Goal: Task Accomplishment & Management: Complete application form

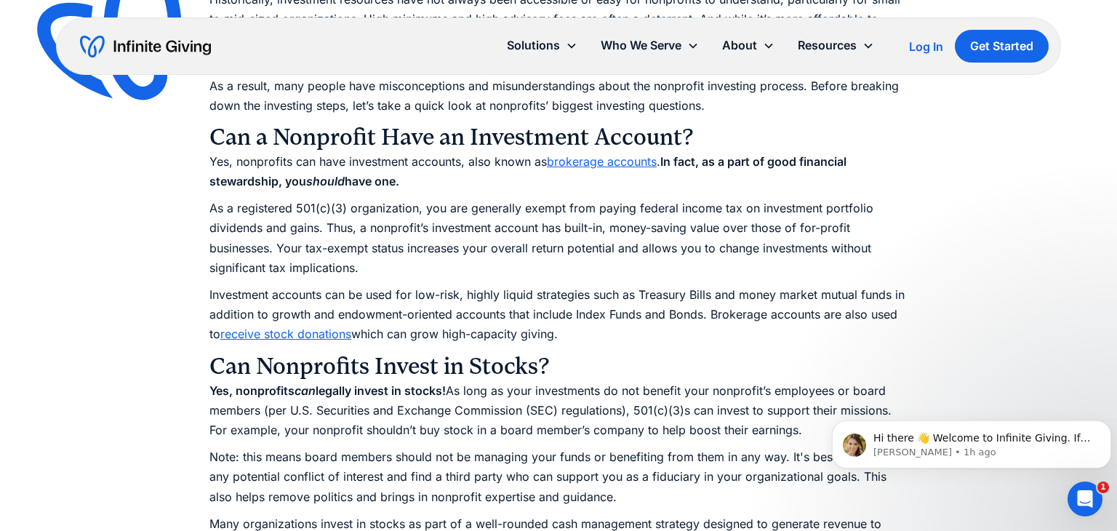
scroll to position [1452, 0]
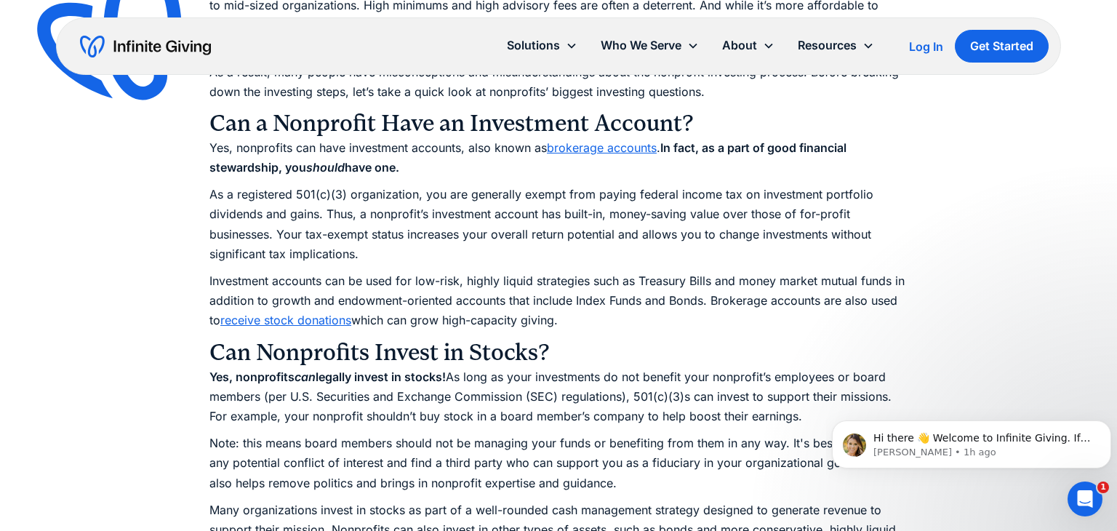
click at [575, 153] on link "brokerage accounts" at bounding box center [602, 147] width 110 height 15
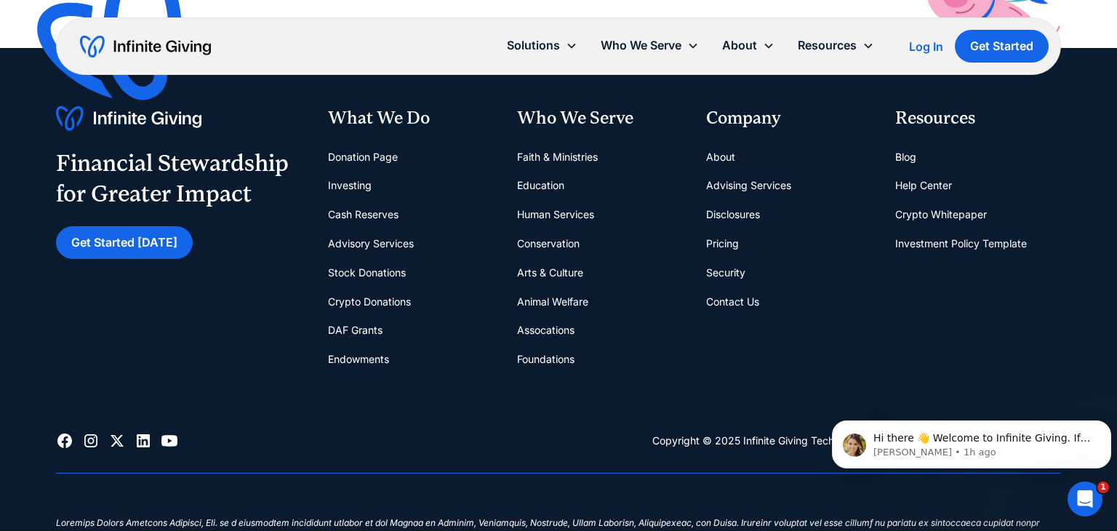
scroll to position [10097, 0]
click at [360, 218] on link "Cash Reserves" at bounding box center [363, 214] width 71 height 29
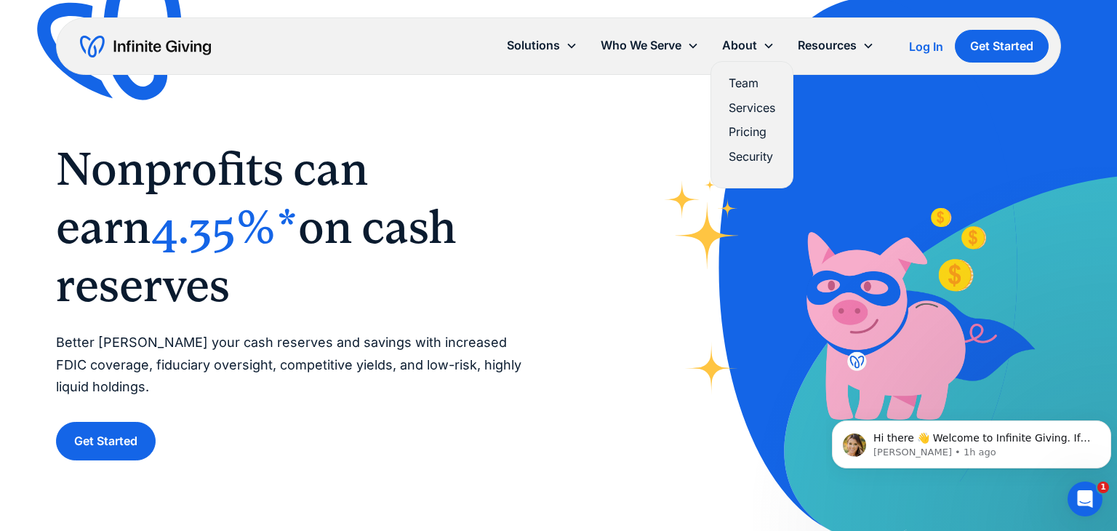
click at [747, 129] on link "Pricing" at bounding box center [752, 132] width 47 height 20
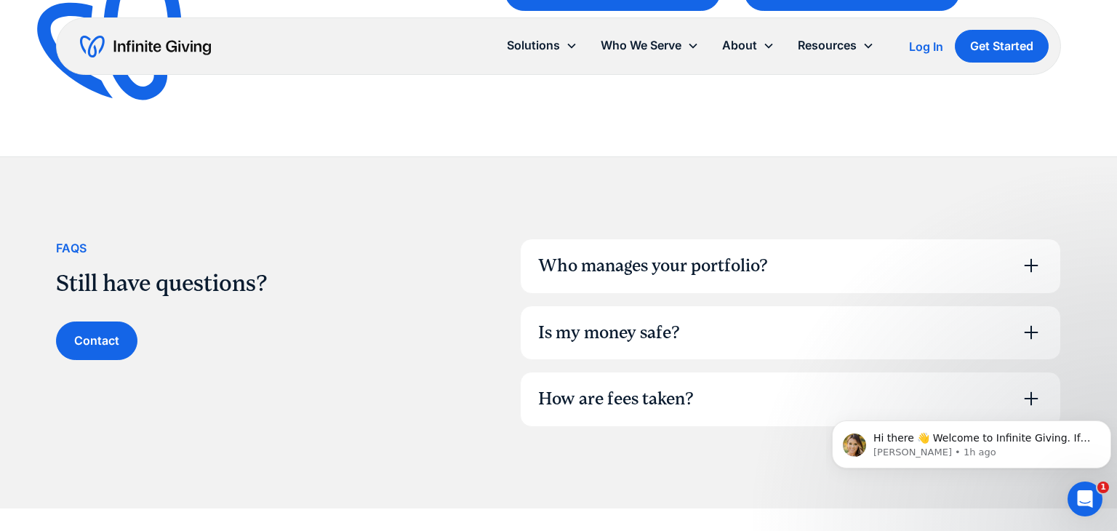
scroll to position [946, 0]
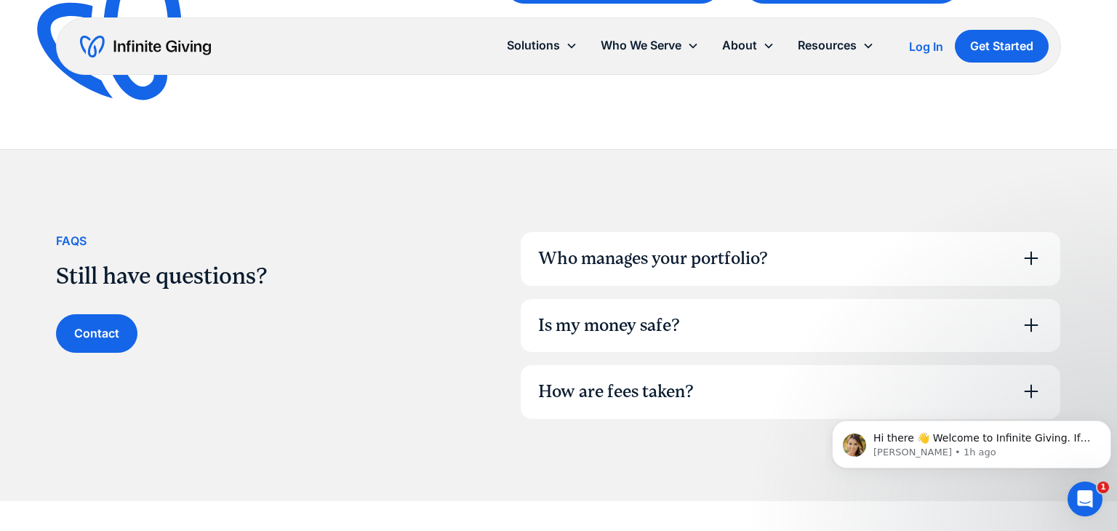
click at [631, 254] on div "Who manages your portfolio?" at bounding box center [653, 259] width 230 height 25
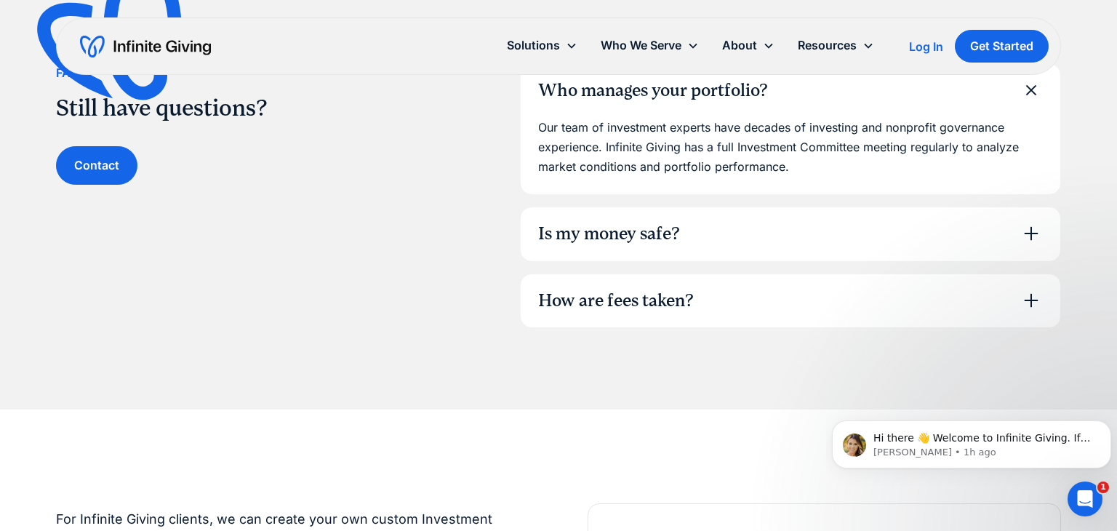
scroll to position [1117, 0]
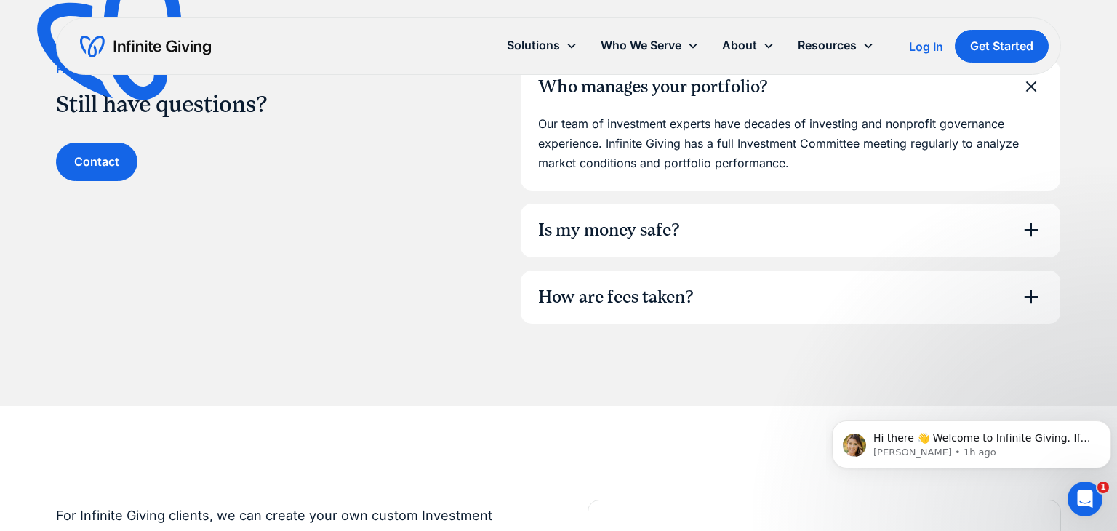
click at [626, 231] on div "Is my money safe?" at bounding box center [609, 230] width 142 height 25
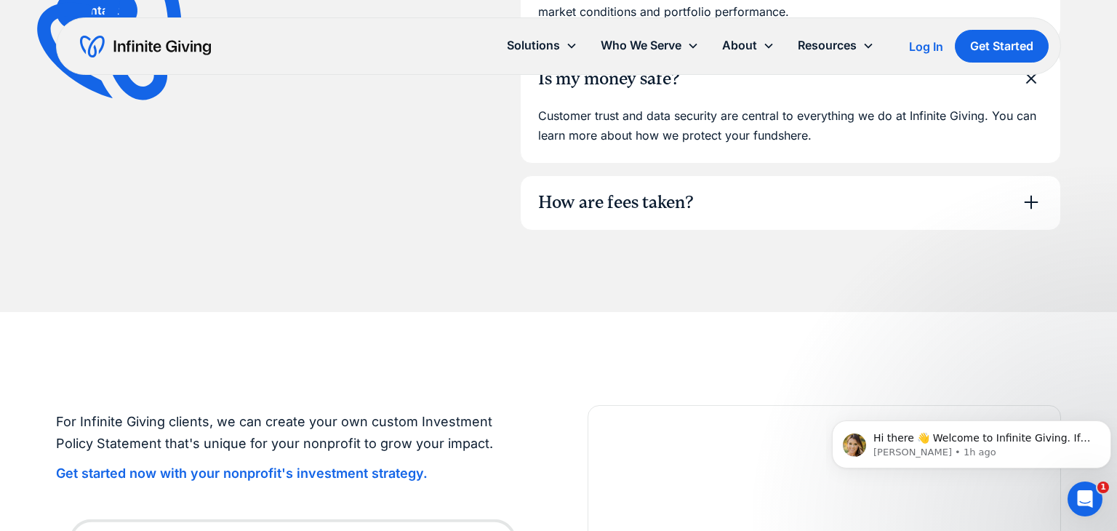
scroll to position [1275, 0]
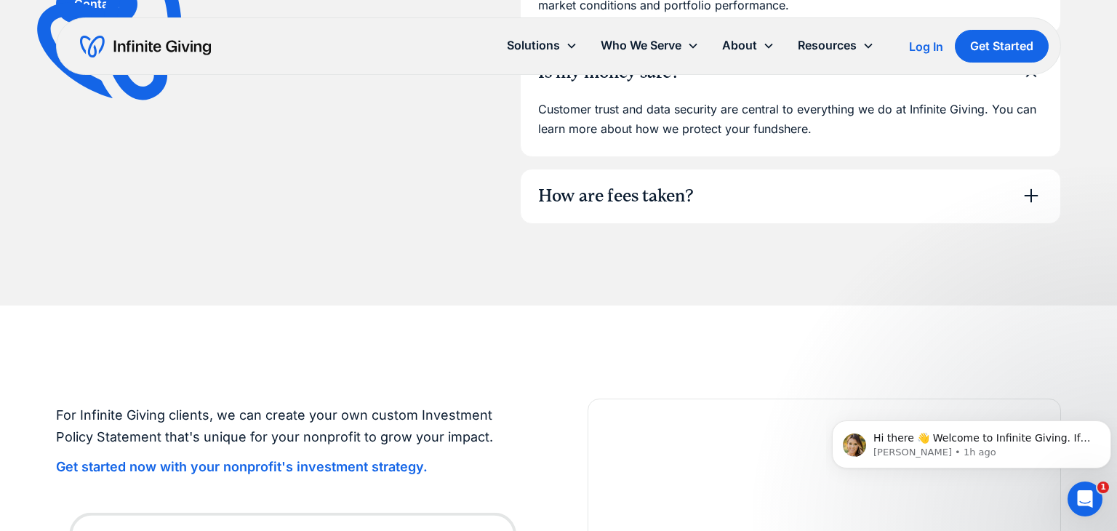
click at [625, 217] on div "How are fees taken?" at bounding box center [791, 196] width 540 height 54
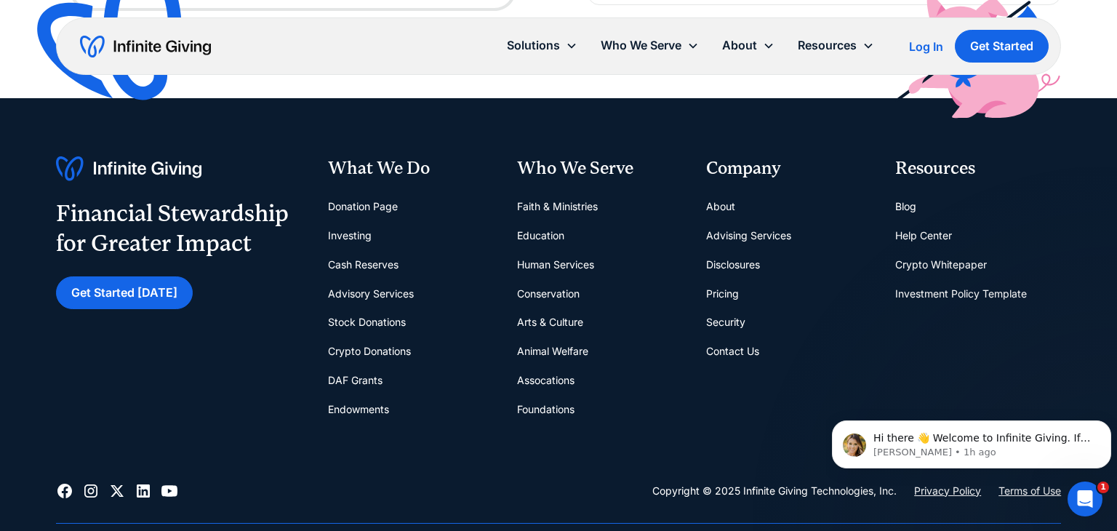
scroll to position [2333, 0]
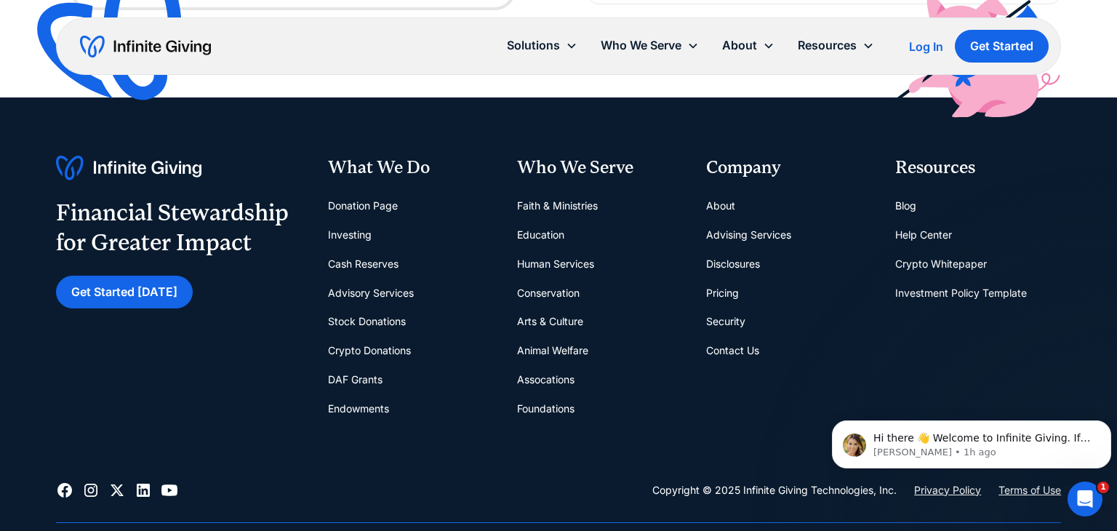
click at [351, 322] on link "Stock Donations" at bounding box center [367, 321] width 78 height 29
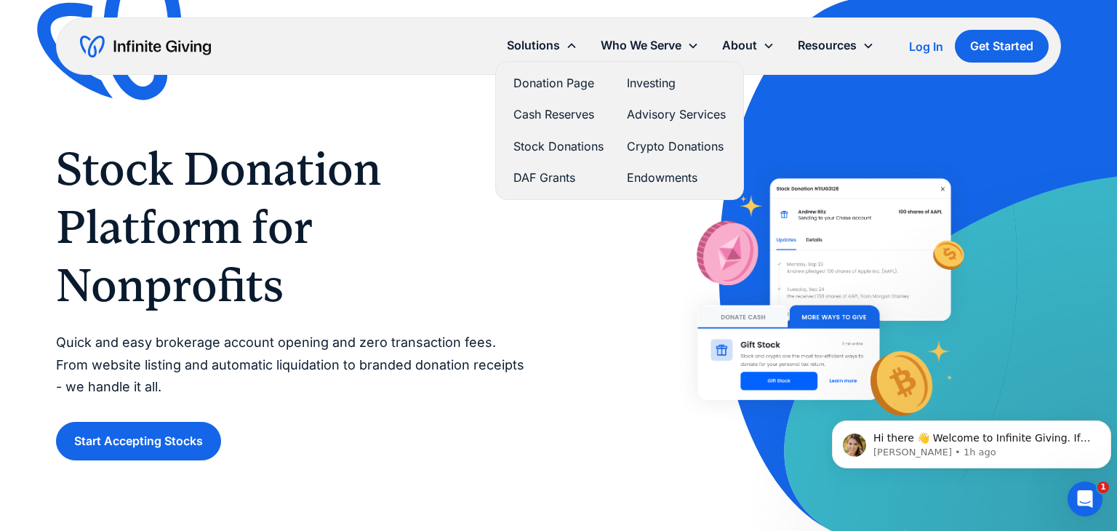
click at [572, 85] on link "Donation Page" at bounding box center [559, 83] width 90 height 20
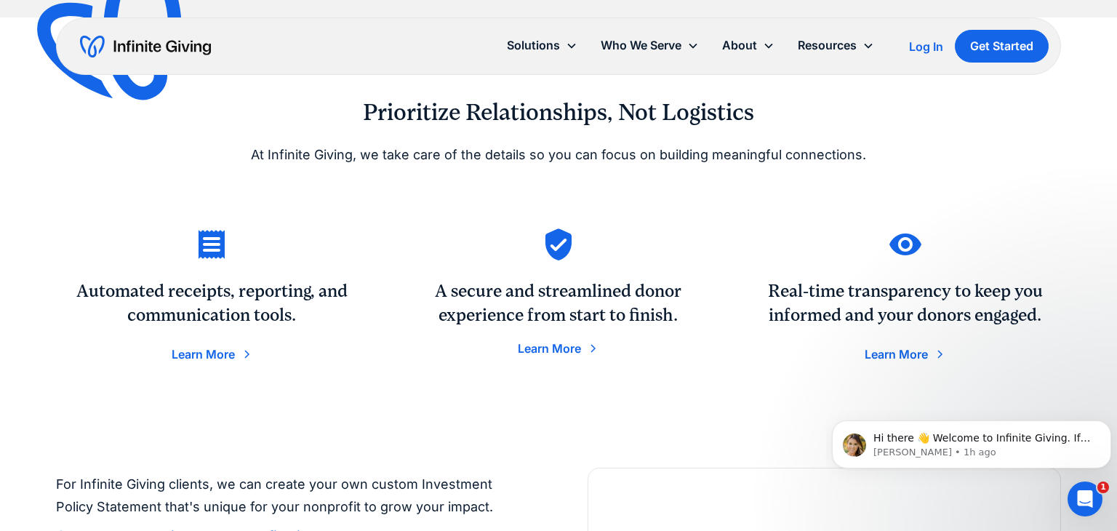
scroll to position [2153, 0]
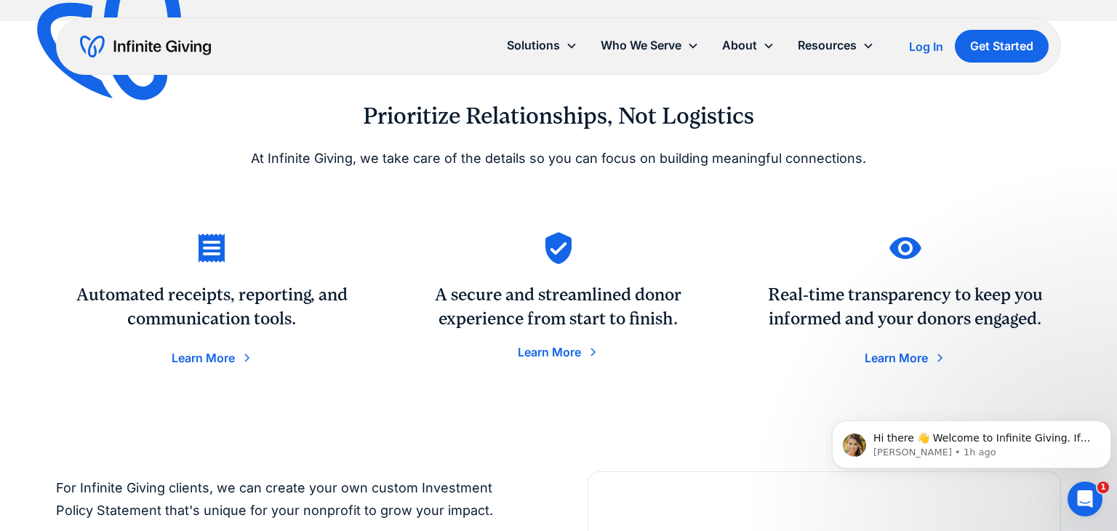
click at [563, 353] on div "Learn More" at bounding box center [549, 352] width 63 height 12
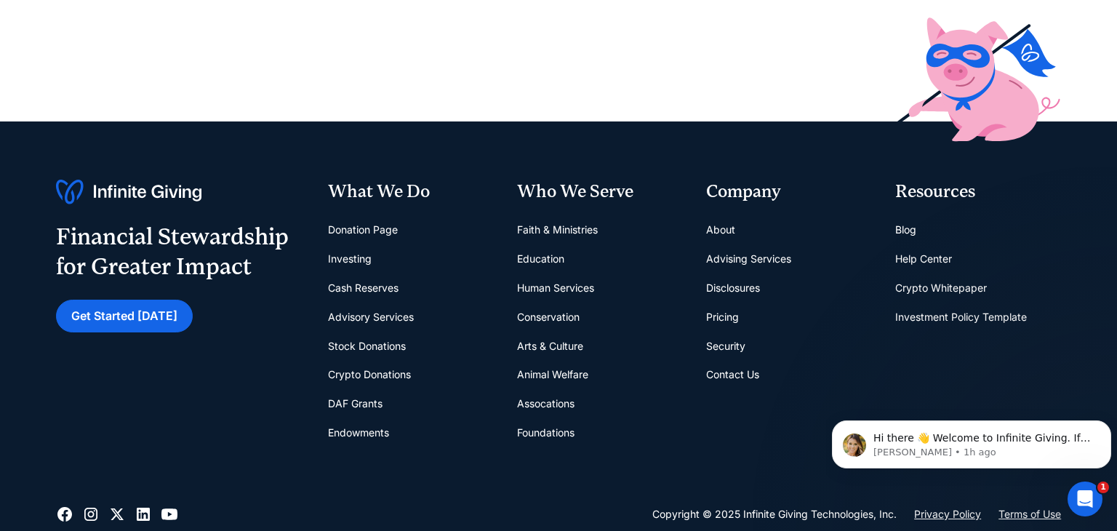
scroll to position [490, 0]
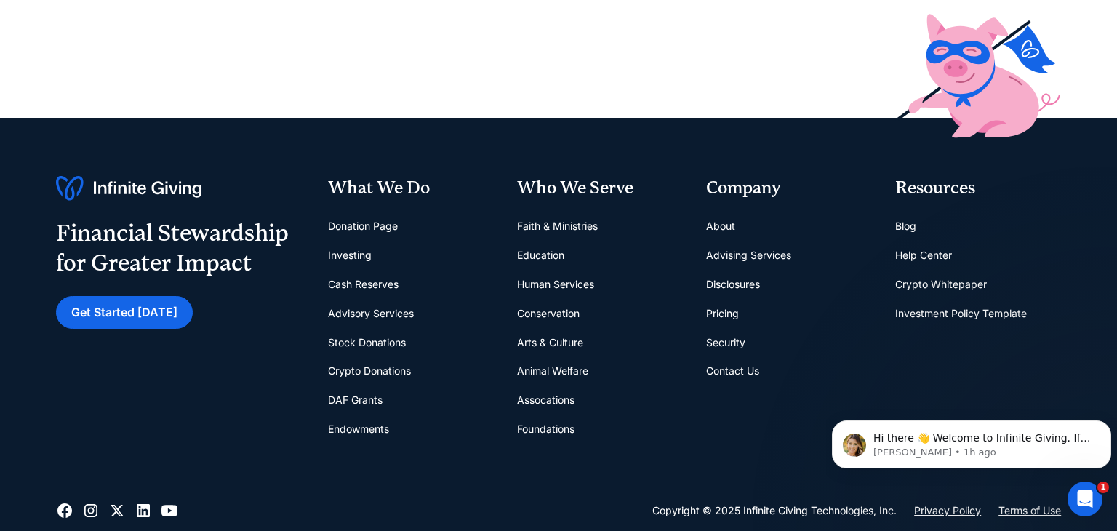
click at [359, 256] on link "Investing" at bounding box center [350, 255] width 44 height 29
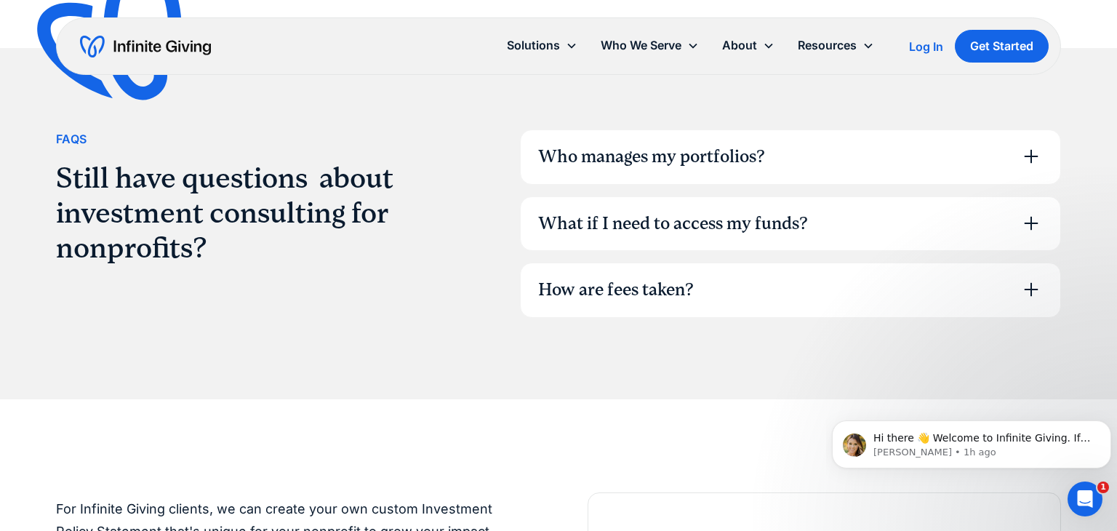
scroll to position [3912, 0]
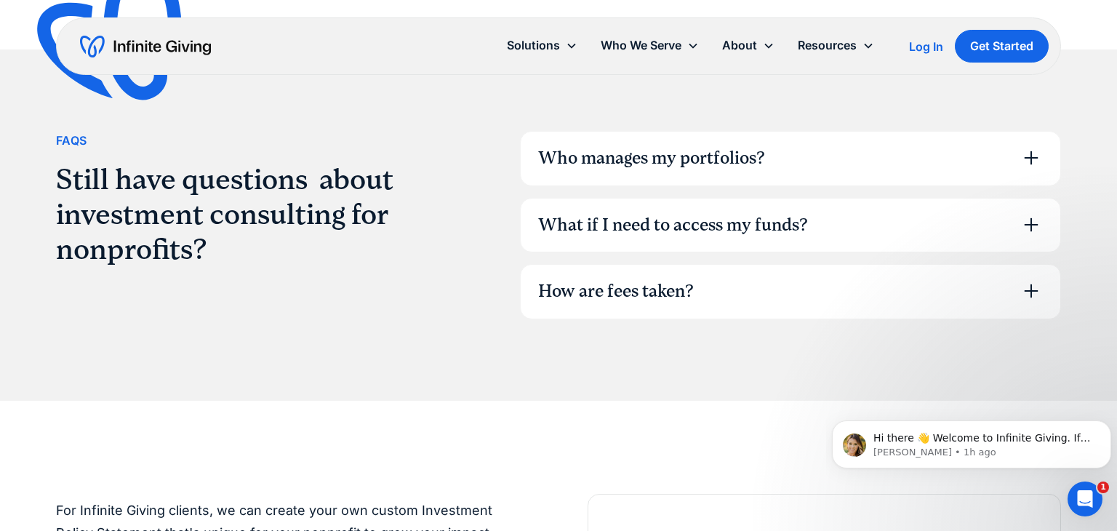
click at [869, 227] on div "What if I need to access my funds?" at bounding box center [791, 226] width 540 height 54
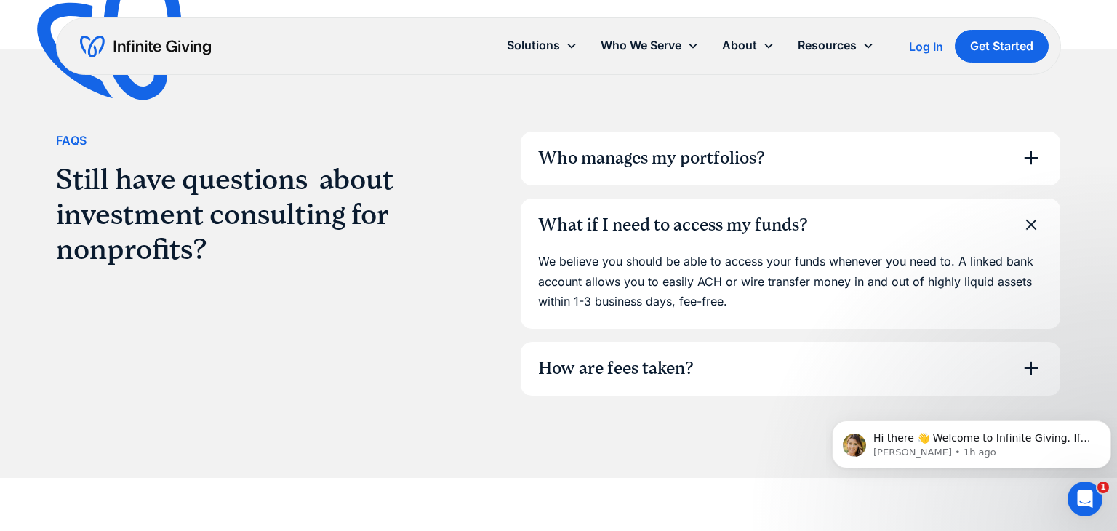
click at [793, 356] on div "How are fees taken?" at bounding box center [791, 369] width 540 height 54
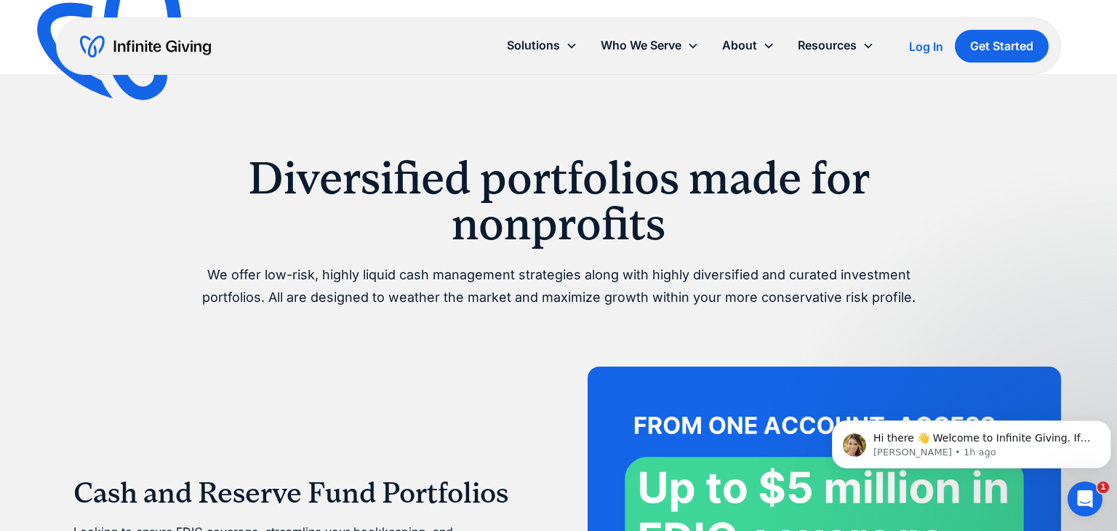
scroll to position [2369, 0]
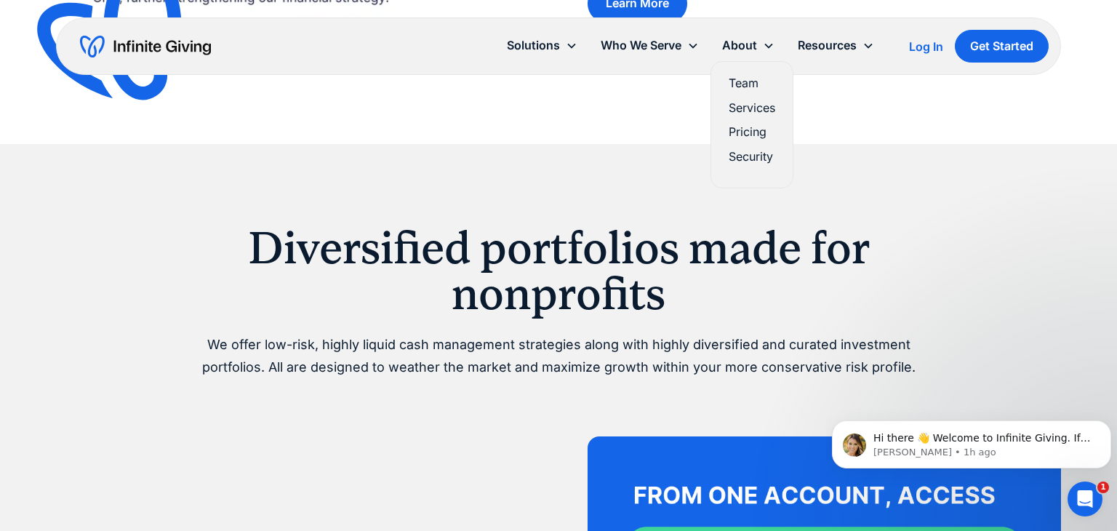
click at [739, 104] on link "Services" at bounding box center [752, 108] width 47 height 20
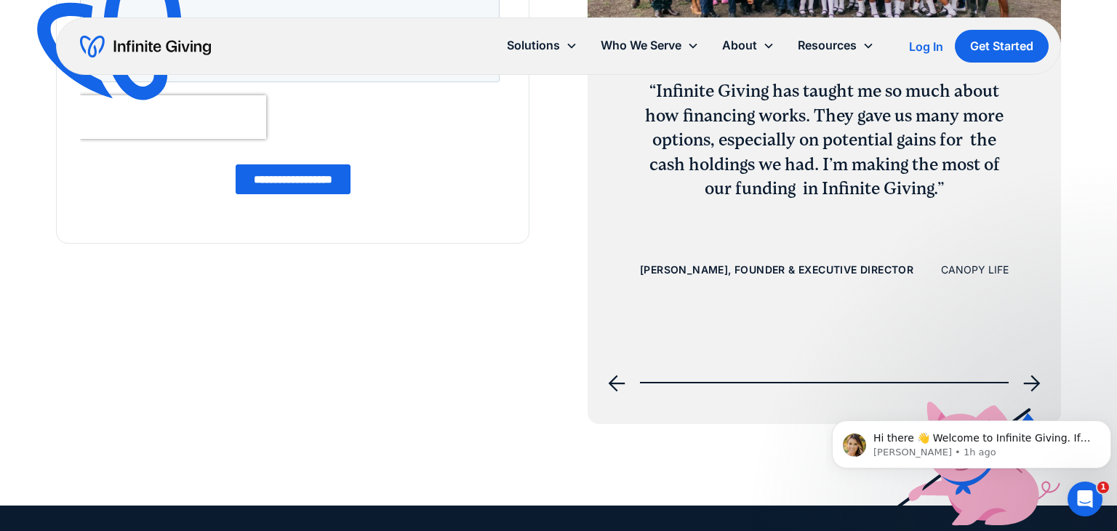
scroll to position [2071, 0]
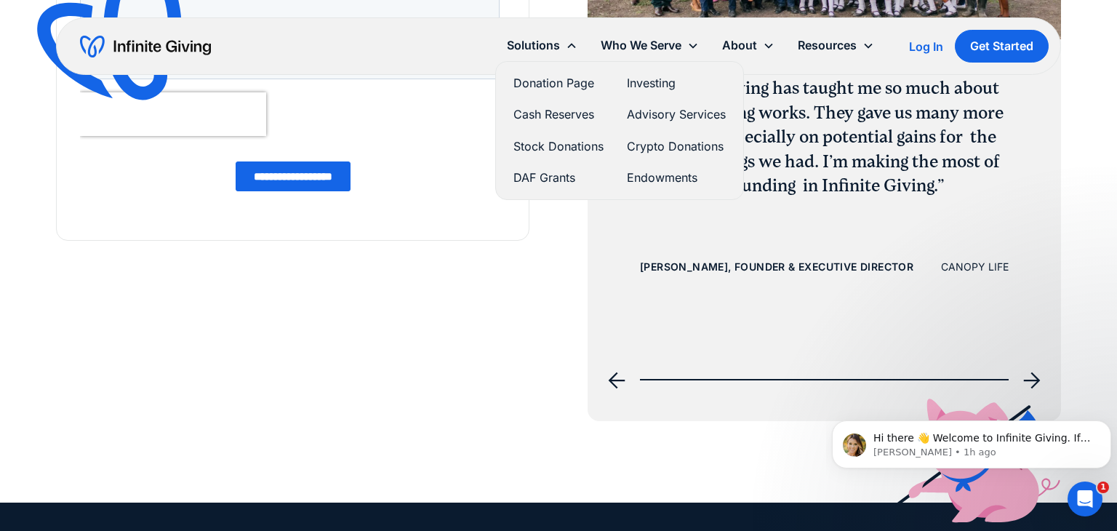
click at [540, 178] on link "DAF Grants" at bounding box center [559, 178] width 90 height 20
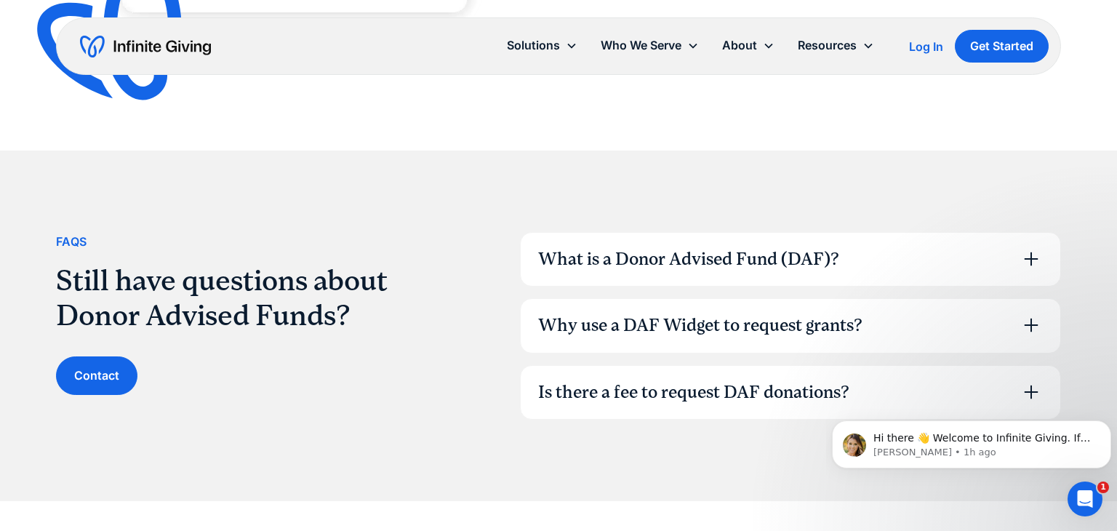
scroll to position [1886, 0]
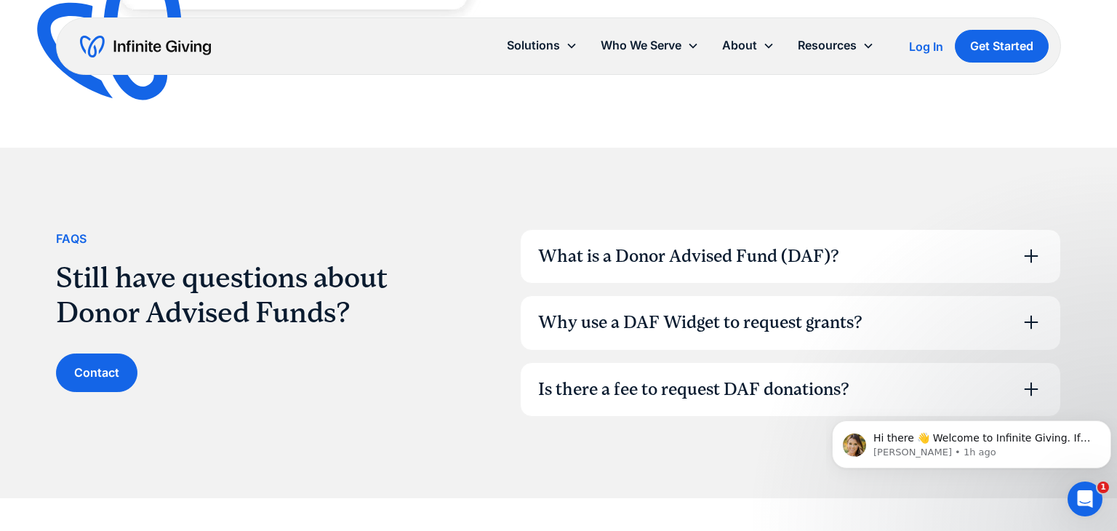
click at [946, 386] on div "Is there a fee to request DAF donations?" at bounding box center [791, 390] width 540 height 54
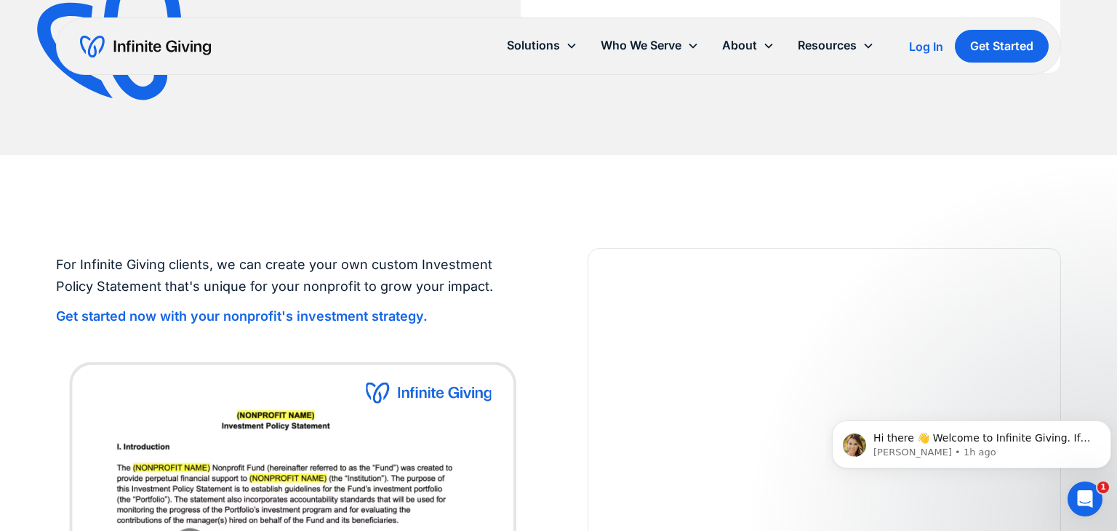
scroll to position [2295, 0]
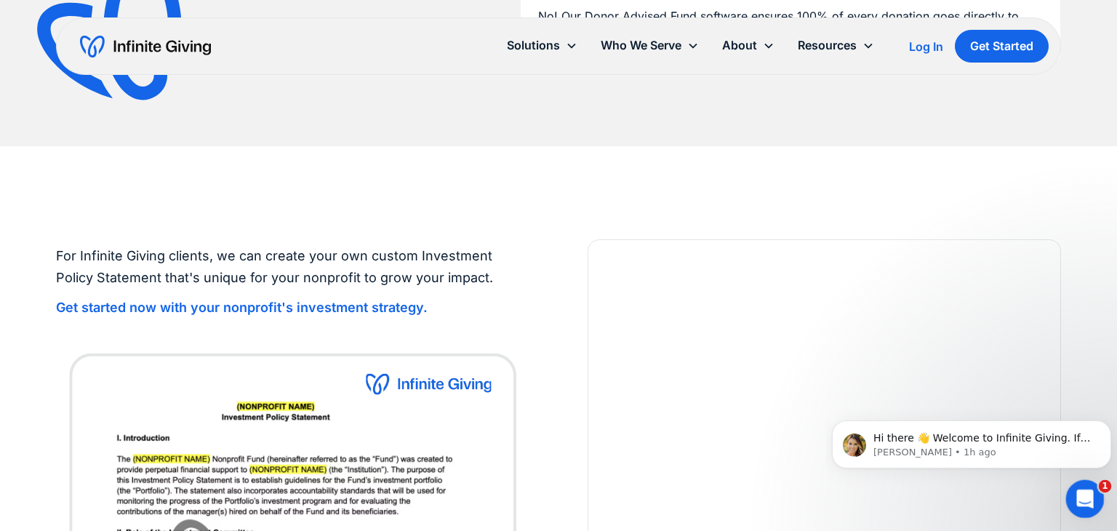
click at [1082, 490] on icon "Open Intercom Messenger" at bounding box center [1084, 497] width 24 height 24
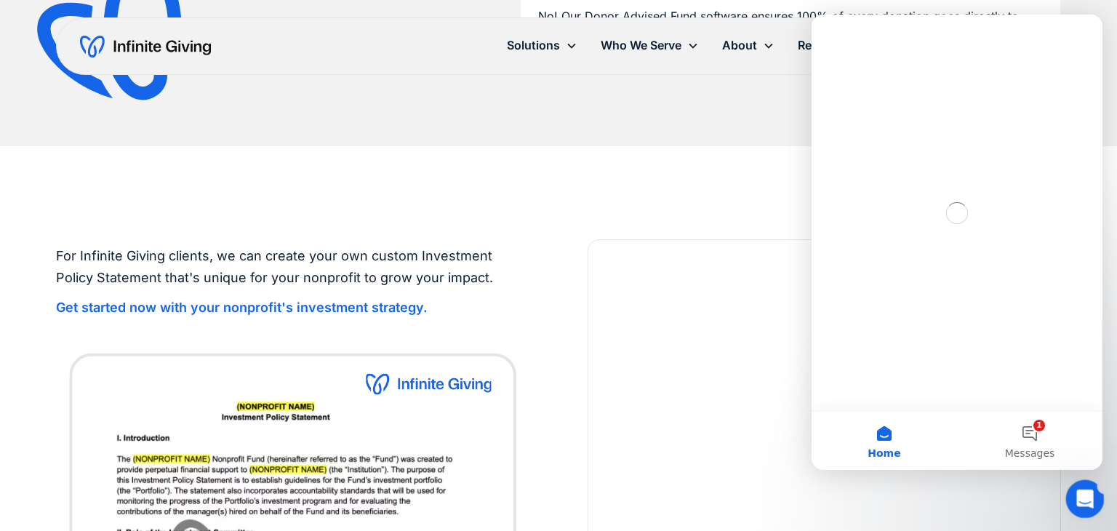
scroll to position [0, 0]
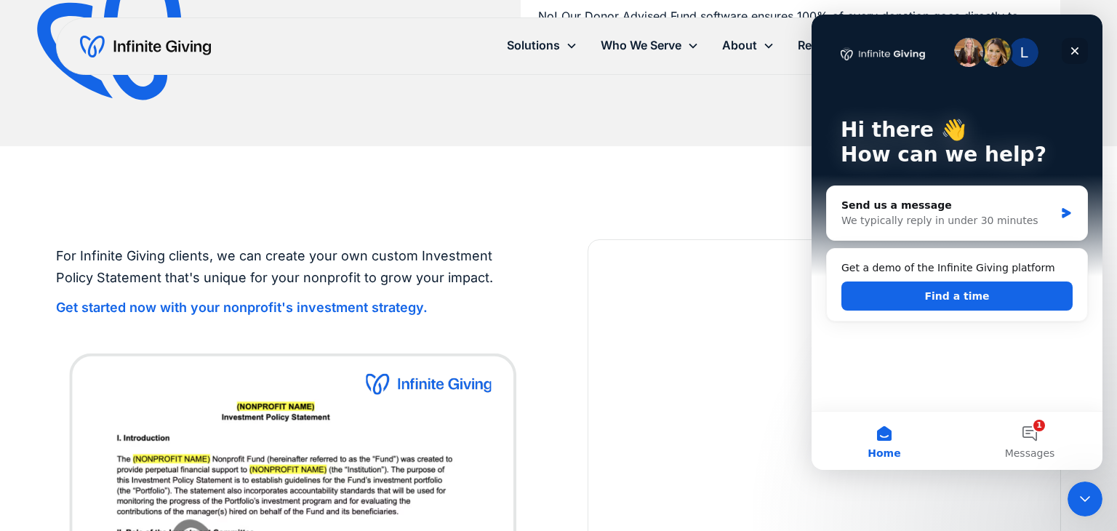
click at [1072, 55] on icon "Close" at bounding box center [1075, 51] width 12 height 12
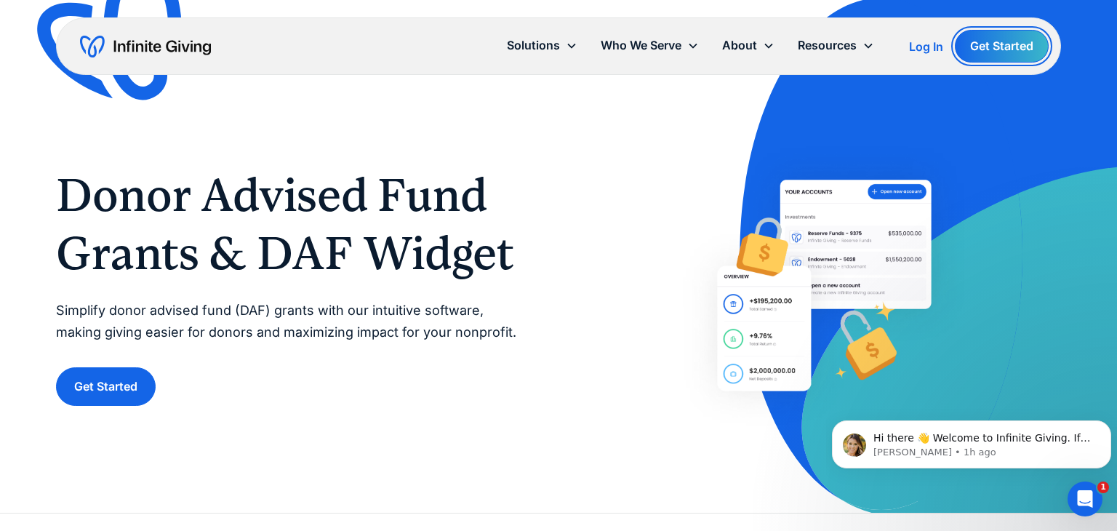
click at [984, 52] on link "Get Started" at bounding box center [1002, 46] width 94 height 33
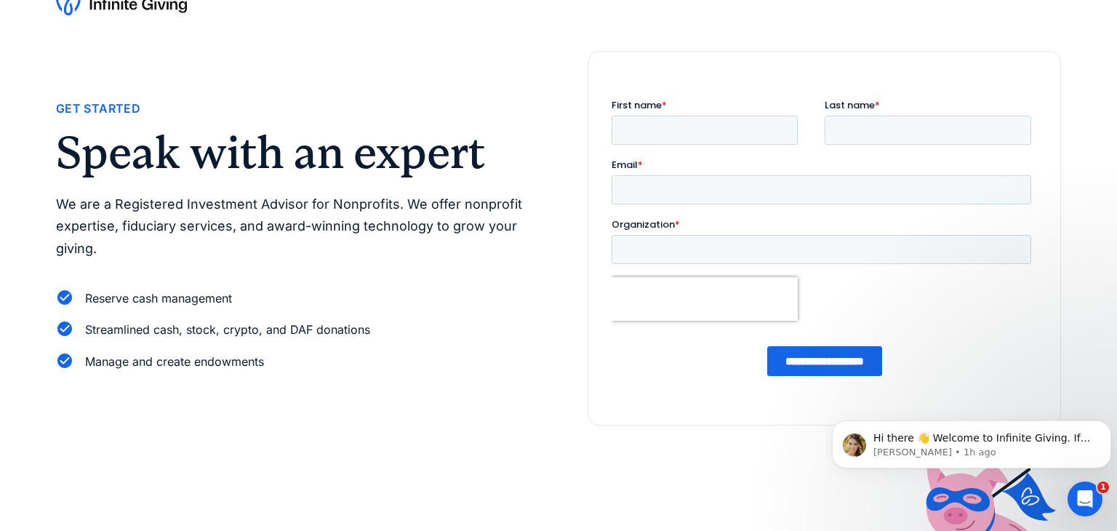
scroll to position [43, 0]
click at [679, 125] on input "First name *" at bounding box center [705, 129] width 186 height 29
type input "******"
type input "***"
type input "**********"
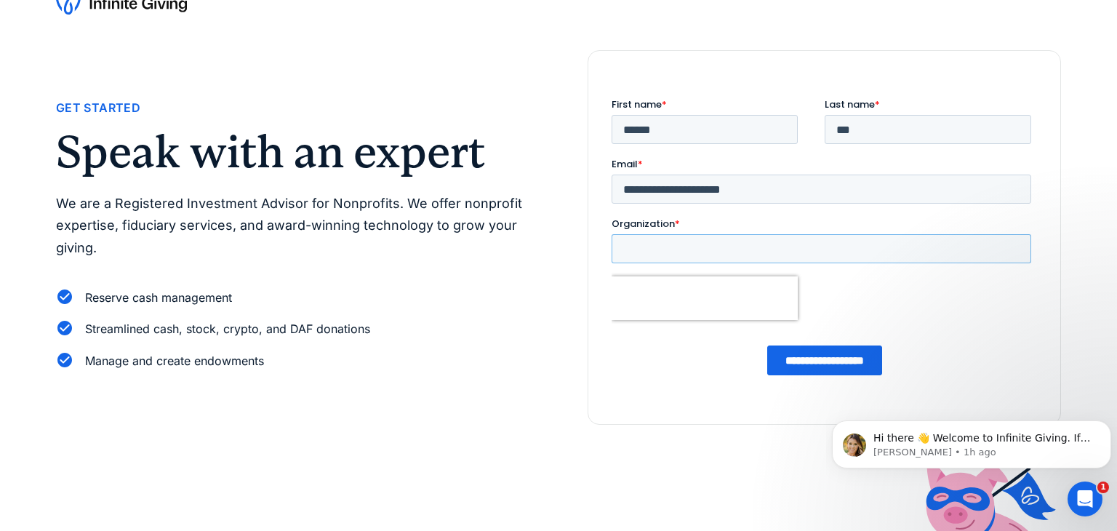
click at [664, 244] on input "Organization *" at bounding box center [822, 248] width 420 height 29
type input "**********"
click at [807, 358] on input "**********" at bounding box center [824, 361] width 115 height 30
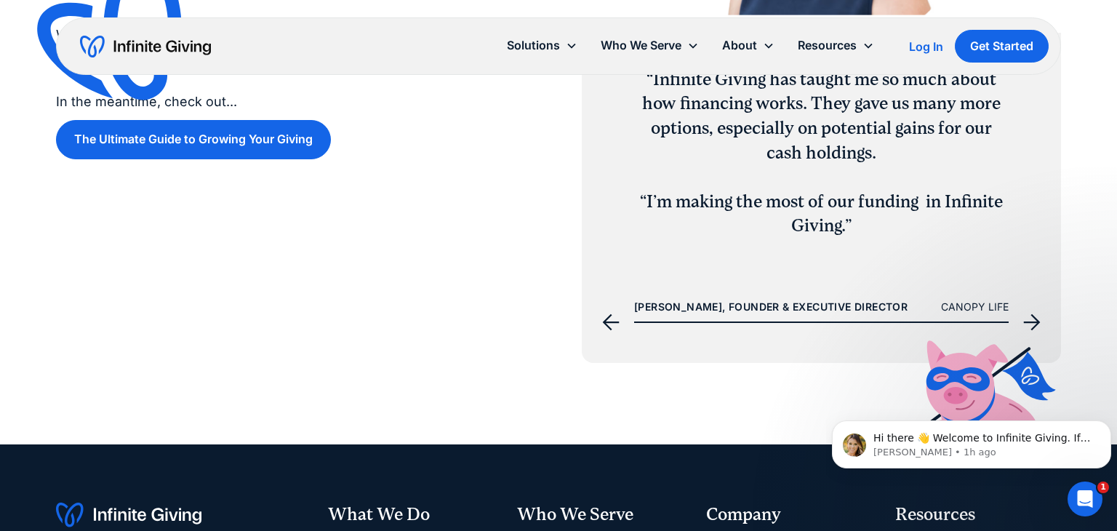
scroll to position [371, 0]
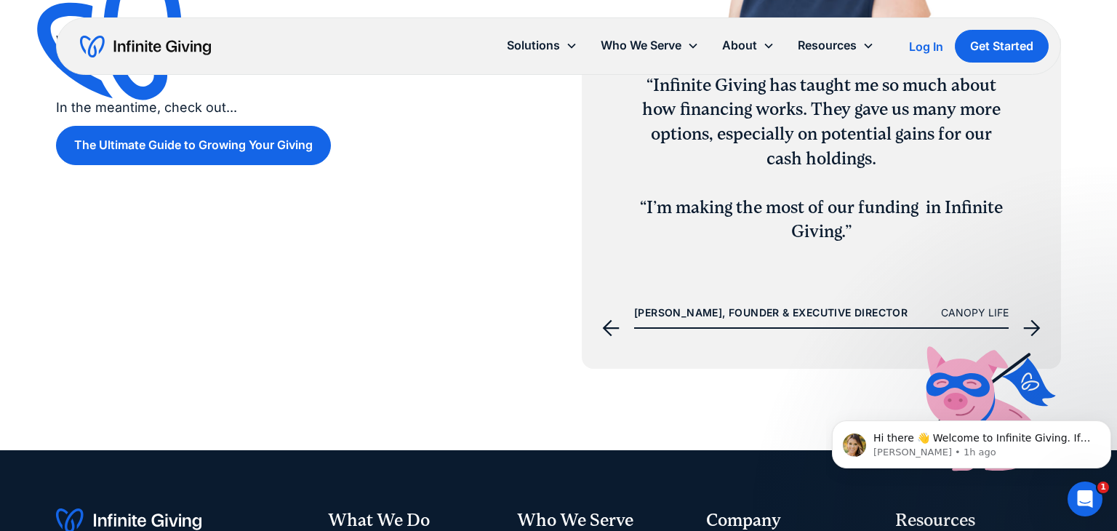
click at [1034, 333] on icon "next slide" at bounding box center [1032, 328] width 17 height 17
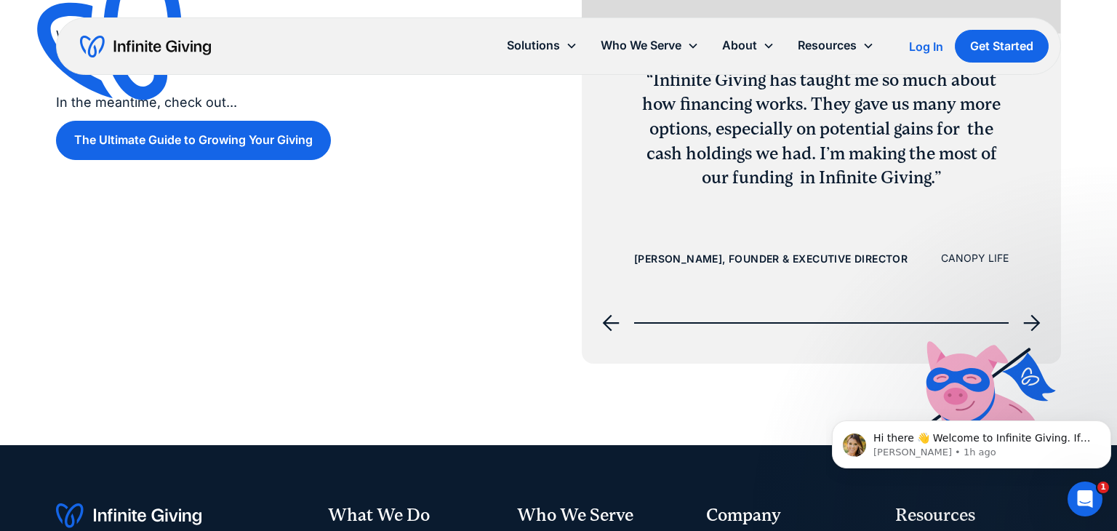
scroll to position [378, 0]
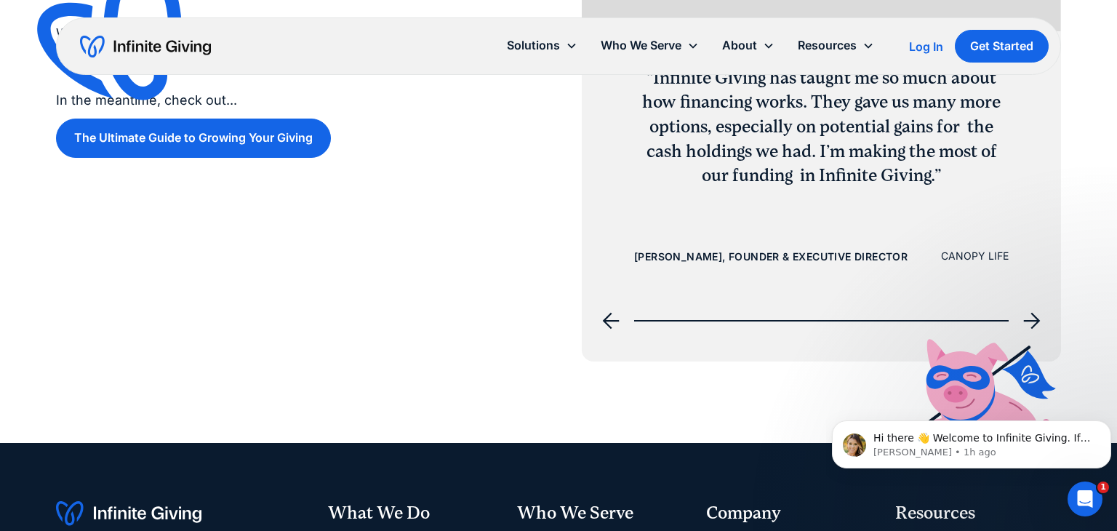
click at [1040, 320] on icon "next slide" at bounding box center [1032, 321] width 17 height 17
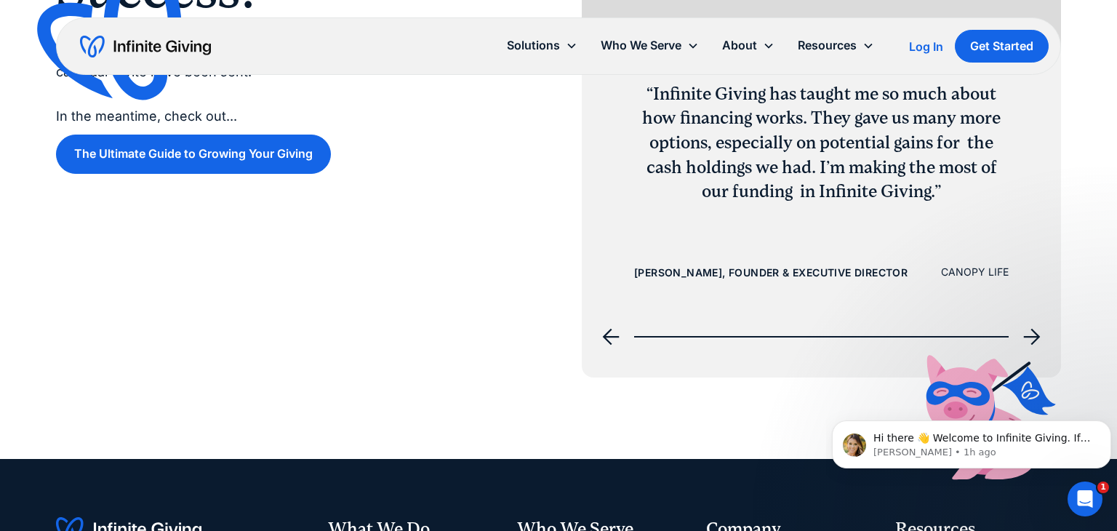
scroll to position [359, 0]
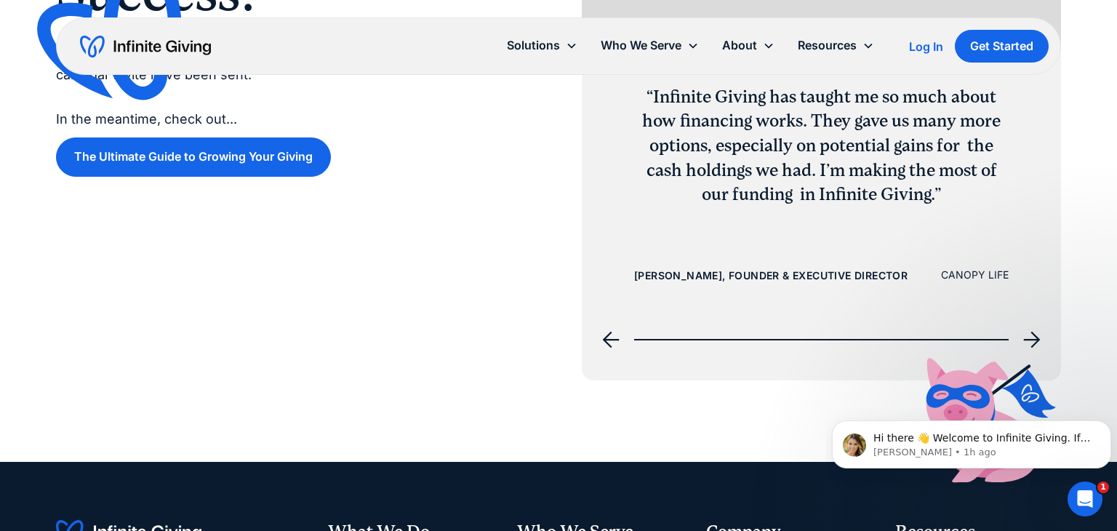
click at [1034, 343] on icon "next slide" at bounding box center [1032, 340] width 17 height 17
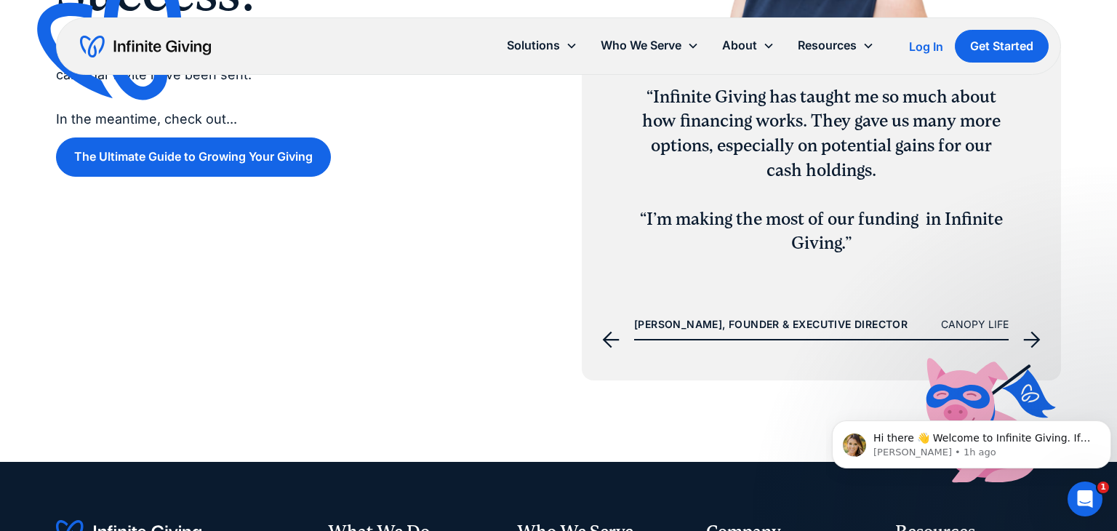
click at [1034, 343] on icon "next slide" at bounding box center [1032, 340] width 17 height 17
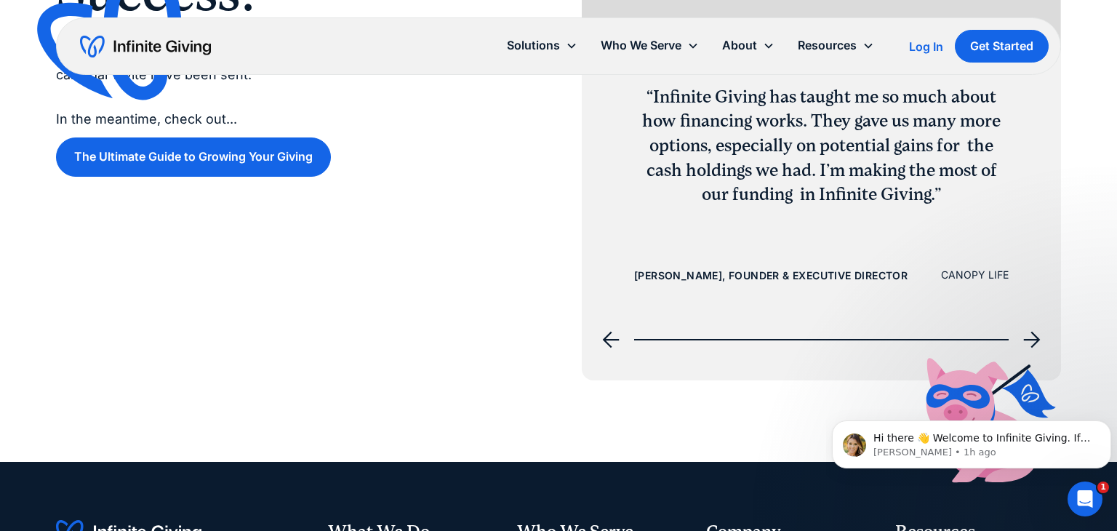
click at [1034, 342] on icon "next slide" at bounding box center [1032, 339] width 17 height 17
click at [1033, 340] on icon "next slide" at bounding box center [1032, 340] width 17 height 17
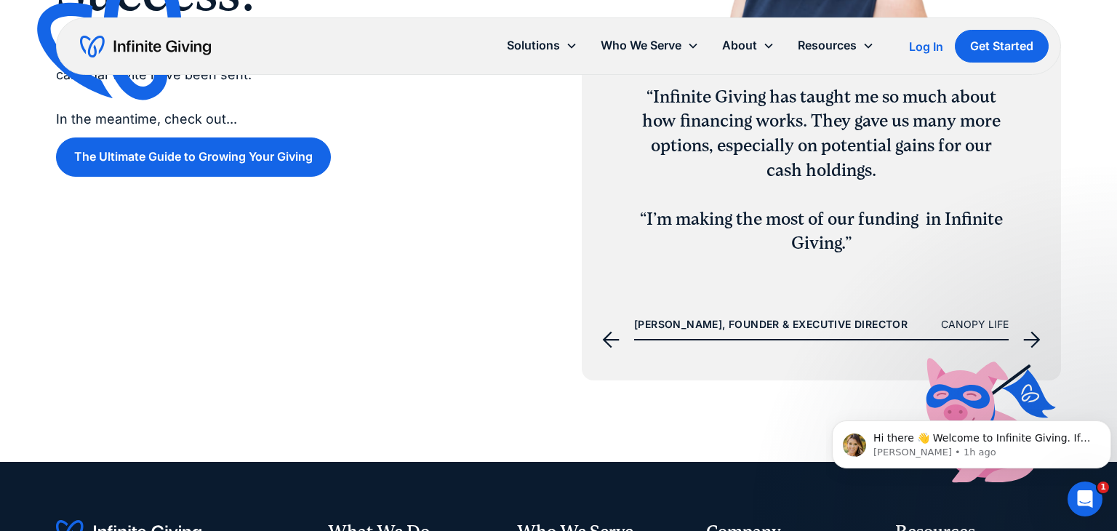
click at [495, 199] on div "Success! We look forward to speaking with you! An email confirmation and calend…" at bounding box center [558, 80] width 1005 height 600
click at [751, 108] on link "Services" at bounding box center [752, 108] width 47 height 20
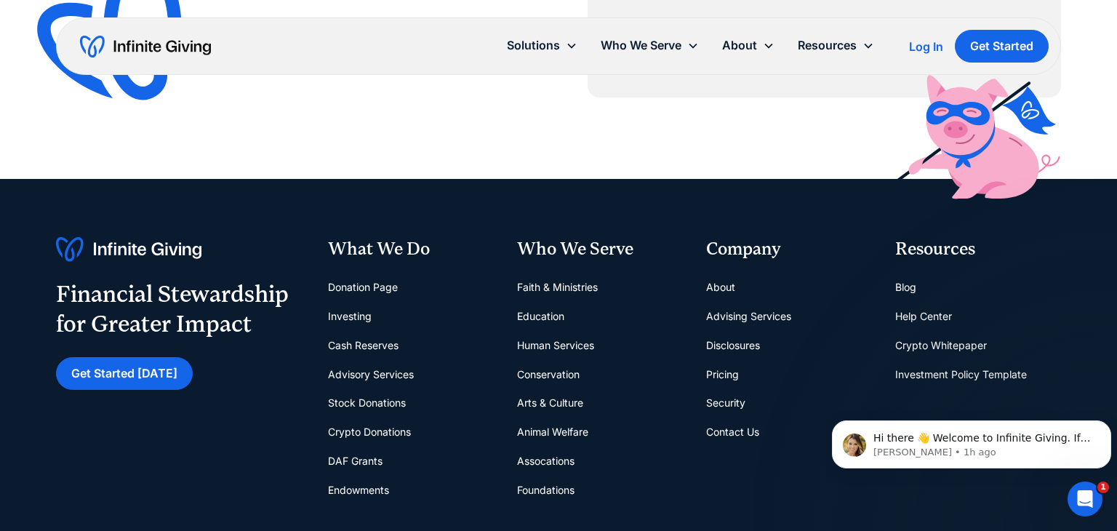
scroll to position [2396, 0]
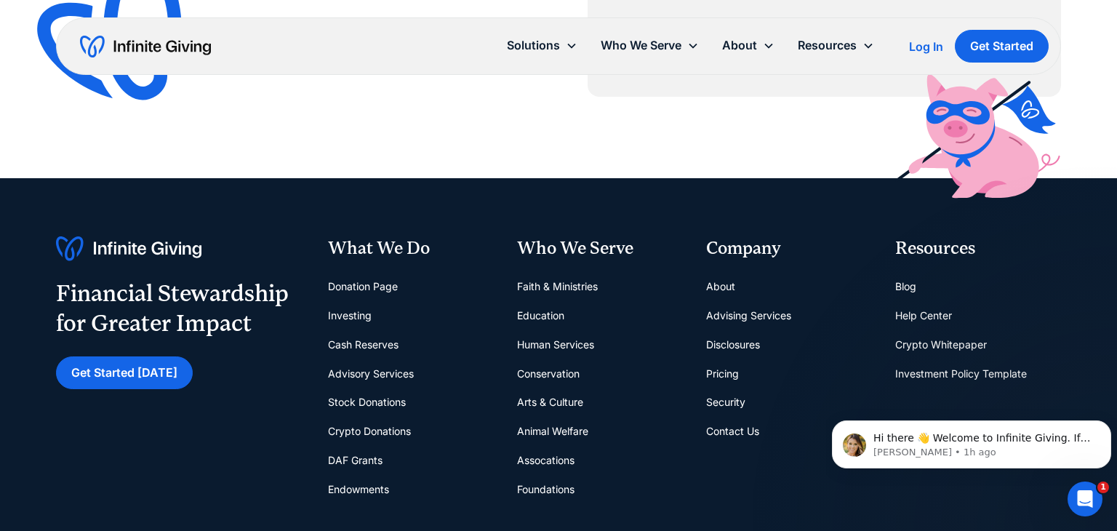
click at [387, 404] on link "Stock Donations" at bounding box center [367, 402] width 78 height 29
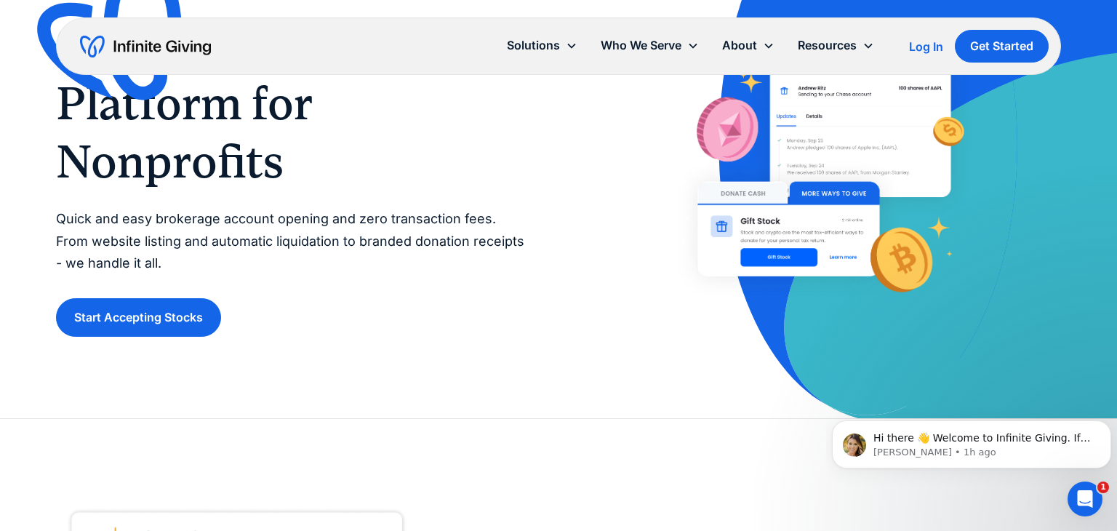
click at [387, 404] on div "Stock Donation Platform for Nonprofits Quick and easy brokerage account opening…" at bounding box center [558, 147] width 1005 height 542
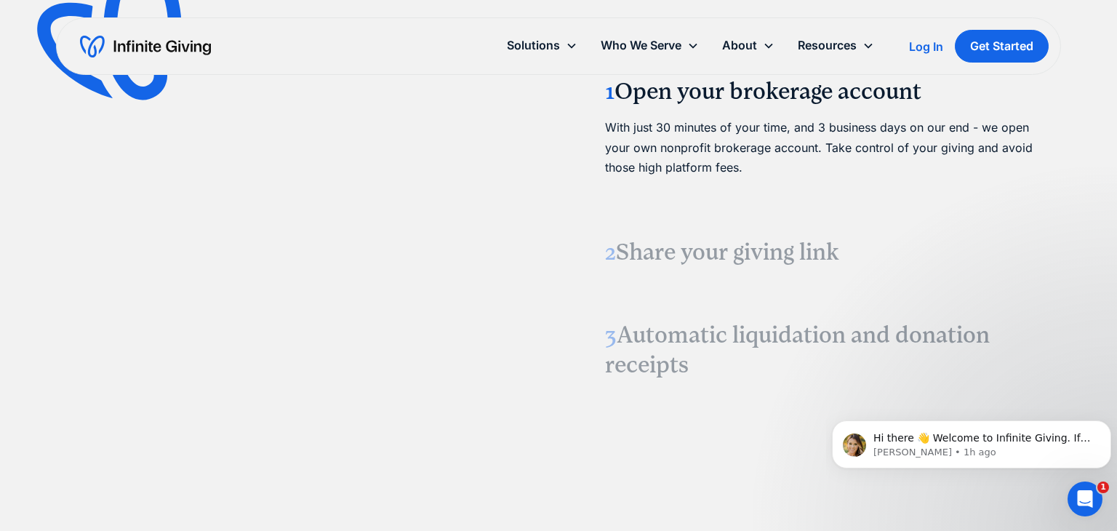
scroll to position [1805, 0]
click at [581, 175] on div "1 Open your brokerage account With just 30 minutes of your time, and 3 business…" at bounding box center [558, 230] width 1005 height 640
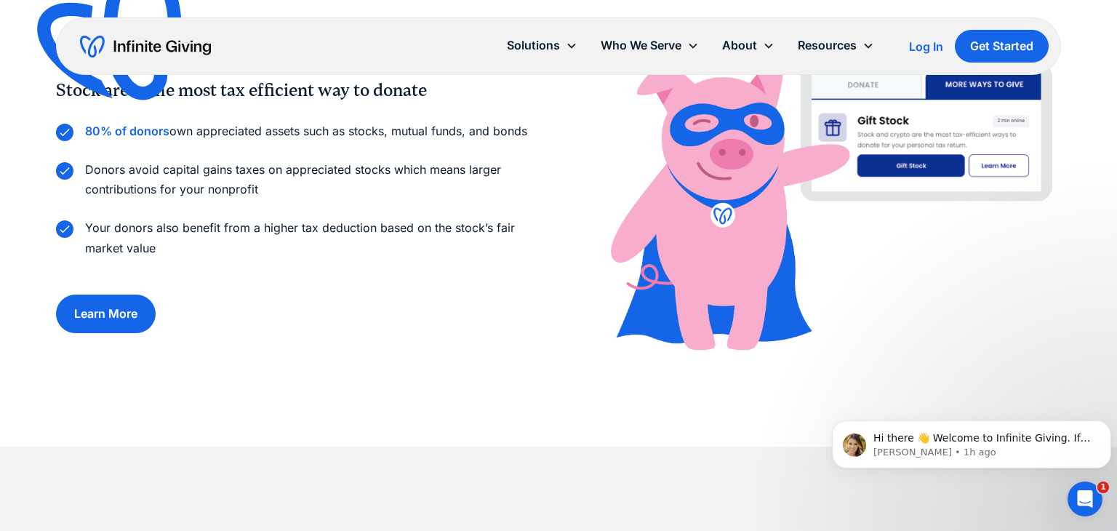
scroll to position [993, 0]
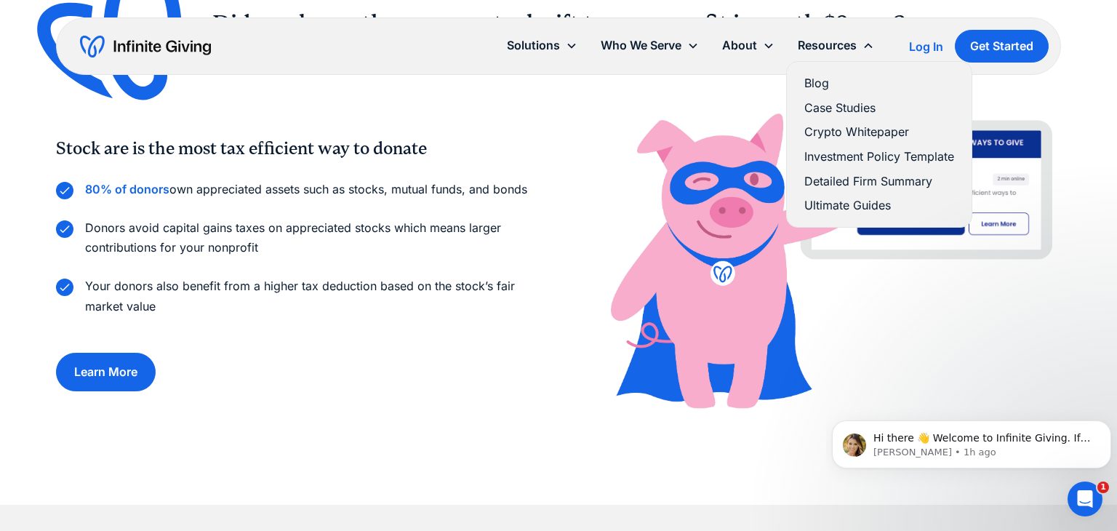
click at [827, 52] on div "Resources" at bounding box center [827, 46] width 59 height 20
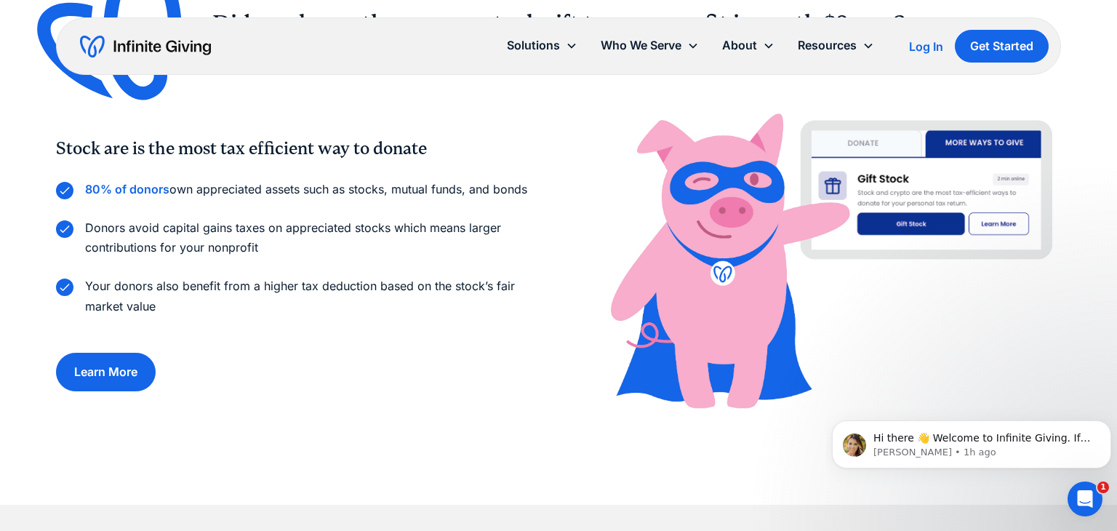
click at [826, 48] on div "Resources" at bounding box center [827, 46] width 59 height 20
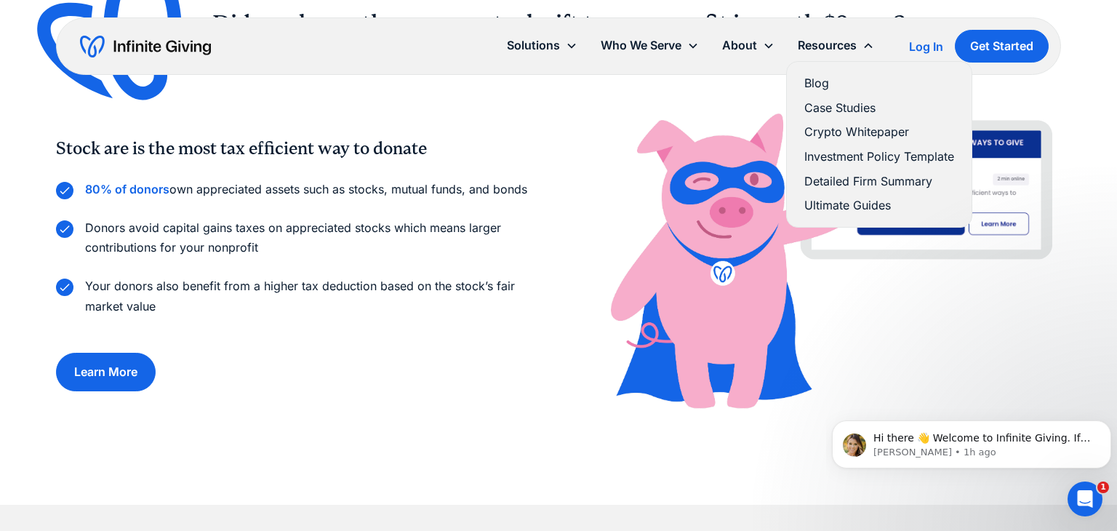
click at [813, 207] on link "Ultimate Guides" at bounding box center [880, 206] width 150 height 20
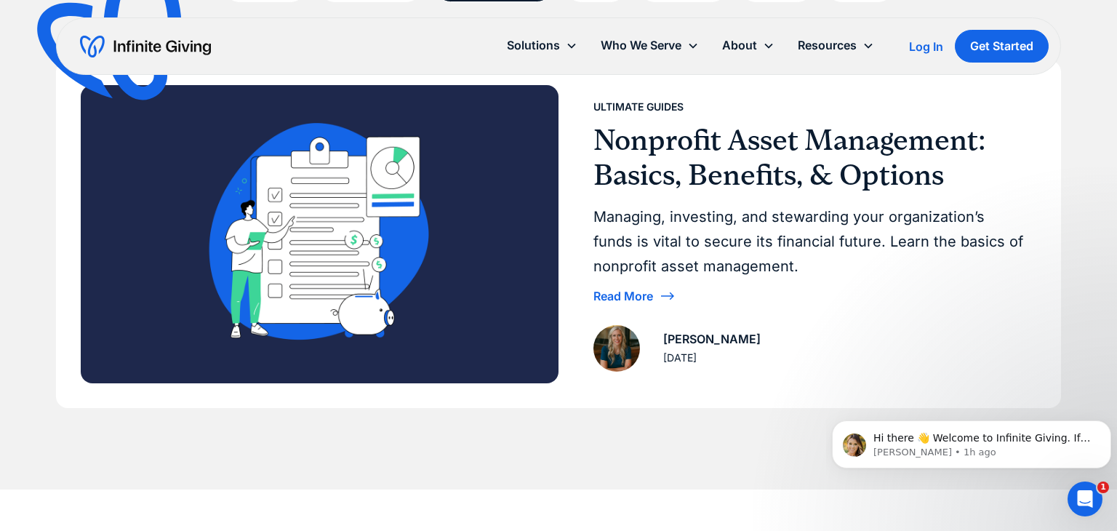
scroll to position [282, 0]
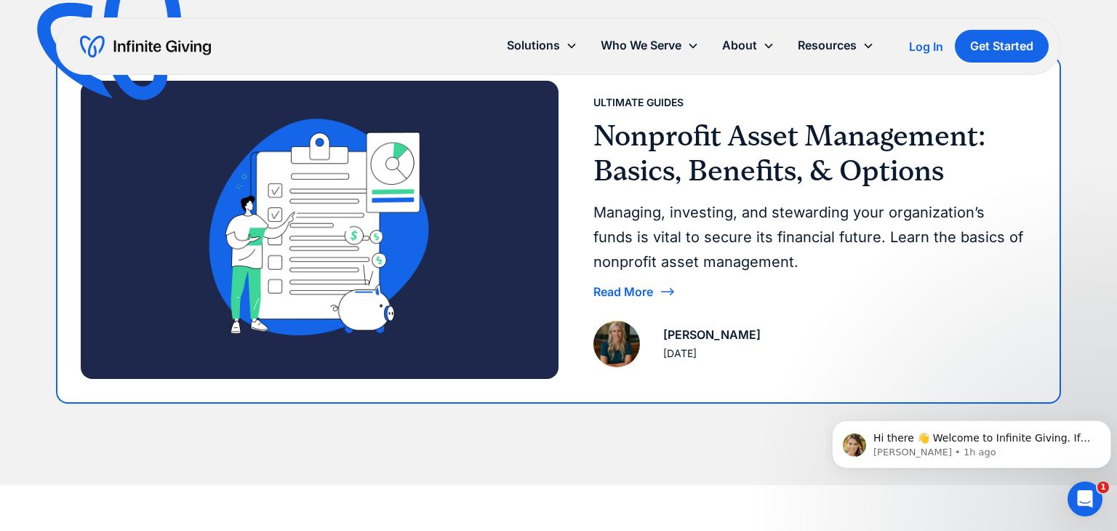
click at [661, 290] on icon at bounding box center [667, 291] width 17 height 17
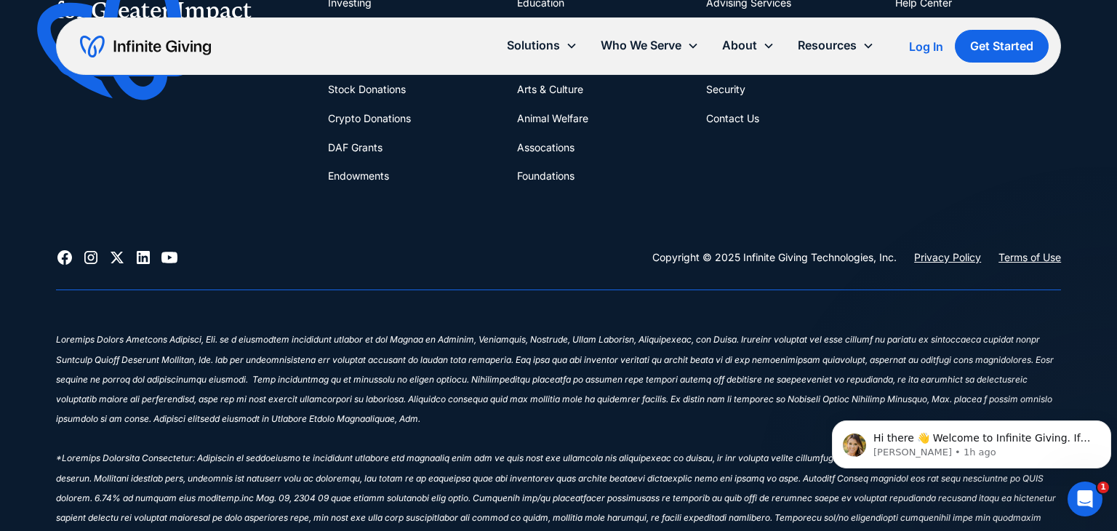
scroll to position [9882, 0]
click at [394, 176] on div "Financial Stewardship for Greater Impact Get Started Today What We Do Donation …" at bounding box center [558, 86] width 1005 height 326
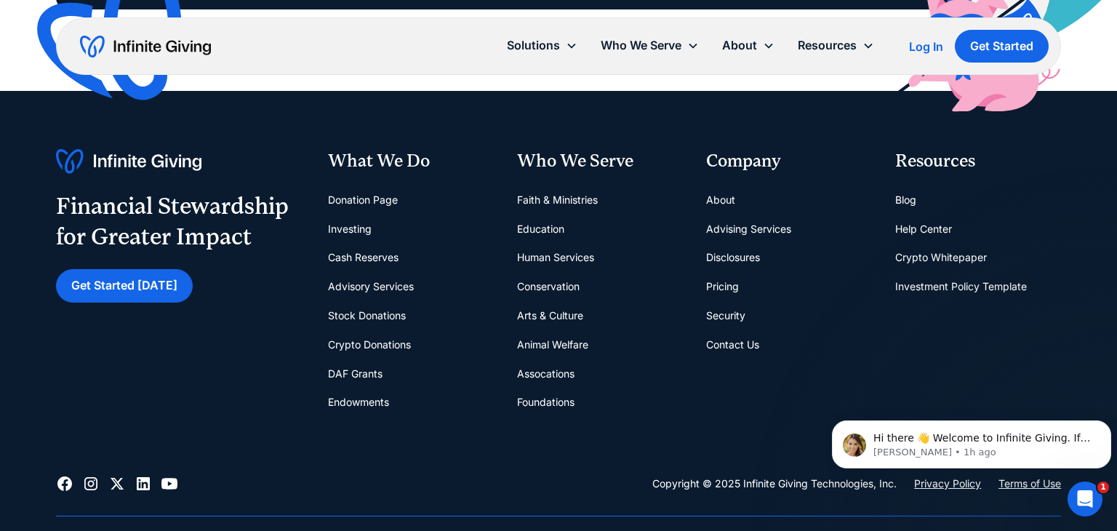
scroll to position [9653, 0]
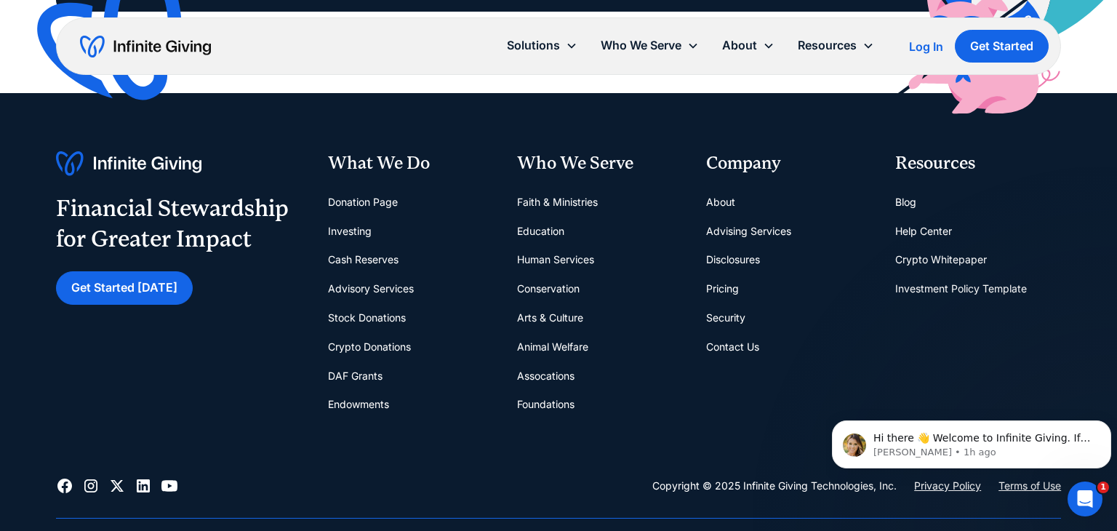
click at [726, 274] on link "Pricing" at bounding box center [722, 288] width 33 height 29
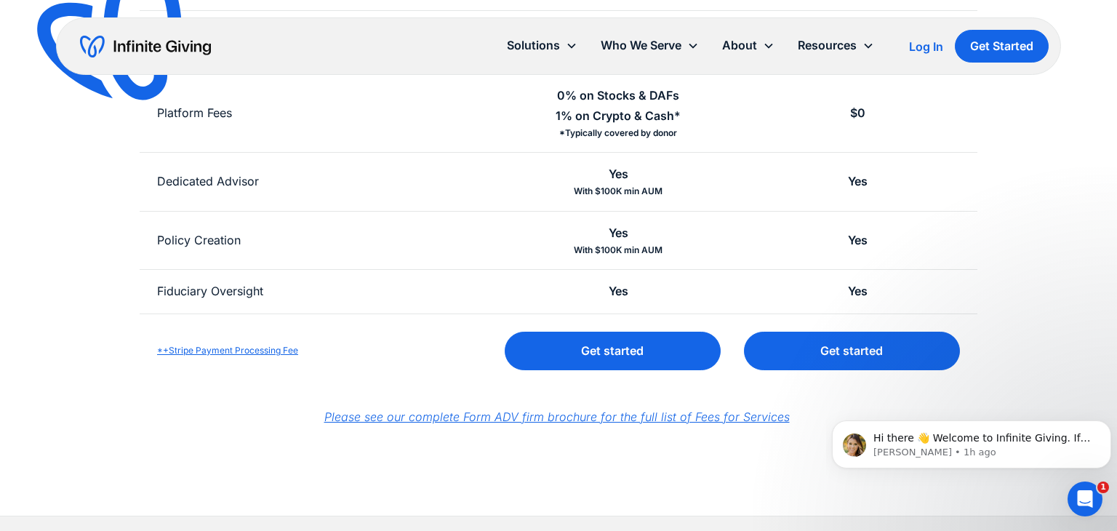
scroll to position [579, 0]
click at [230, 351] on link "*+Stripe Payment Processing Fee" at bounding box center [227, 350] width 141 height 11
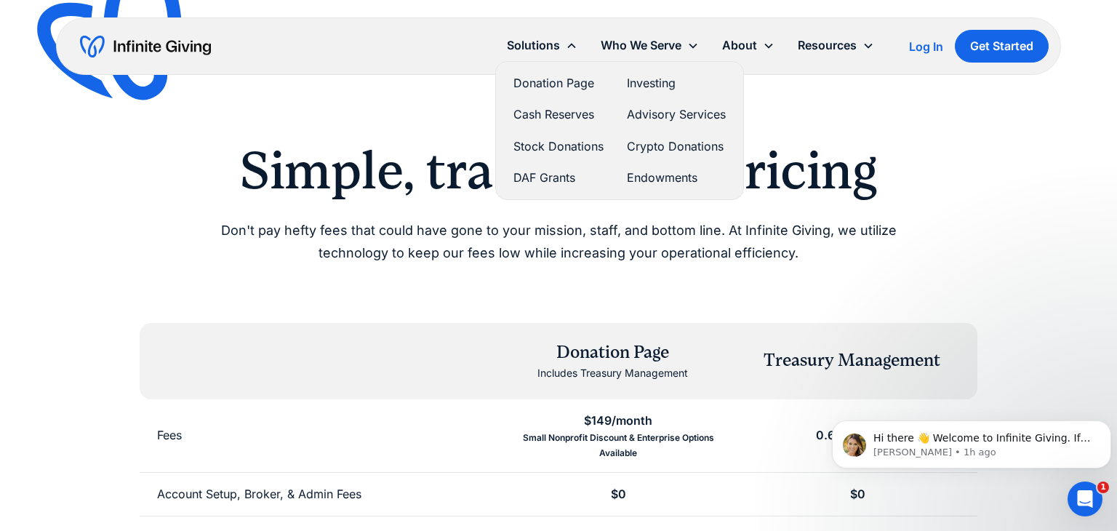
click at [547, 84] on link "Donation Page" at bounding box center [559, 83] width 90 height 20
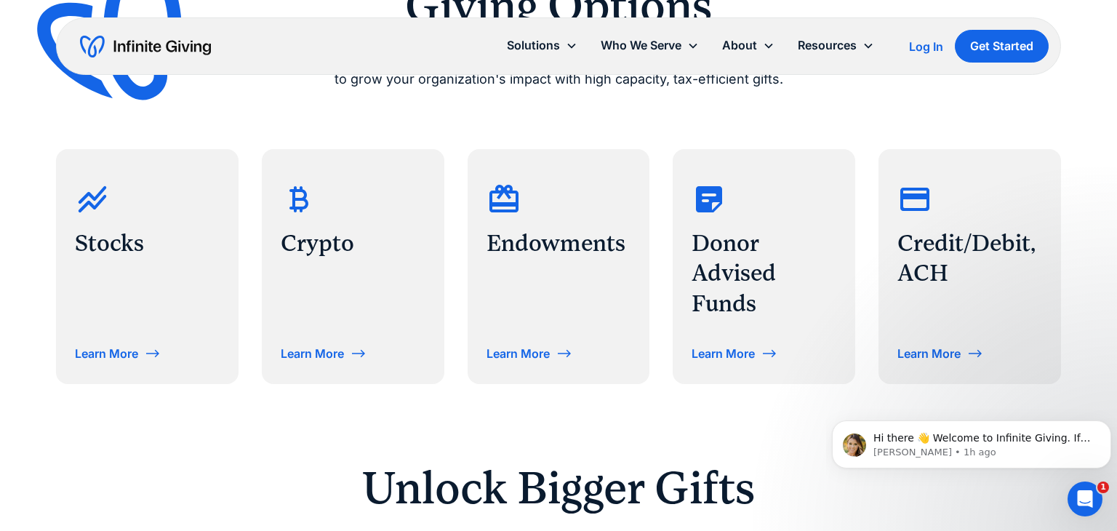
scroll to position [651, 0]
